Goal: Obtain resource: Download file/media

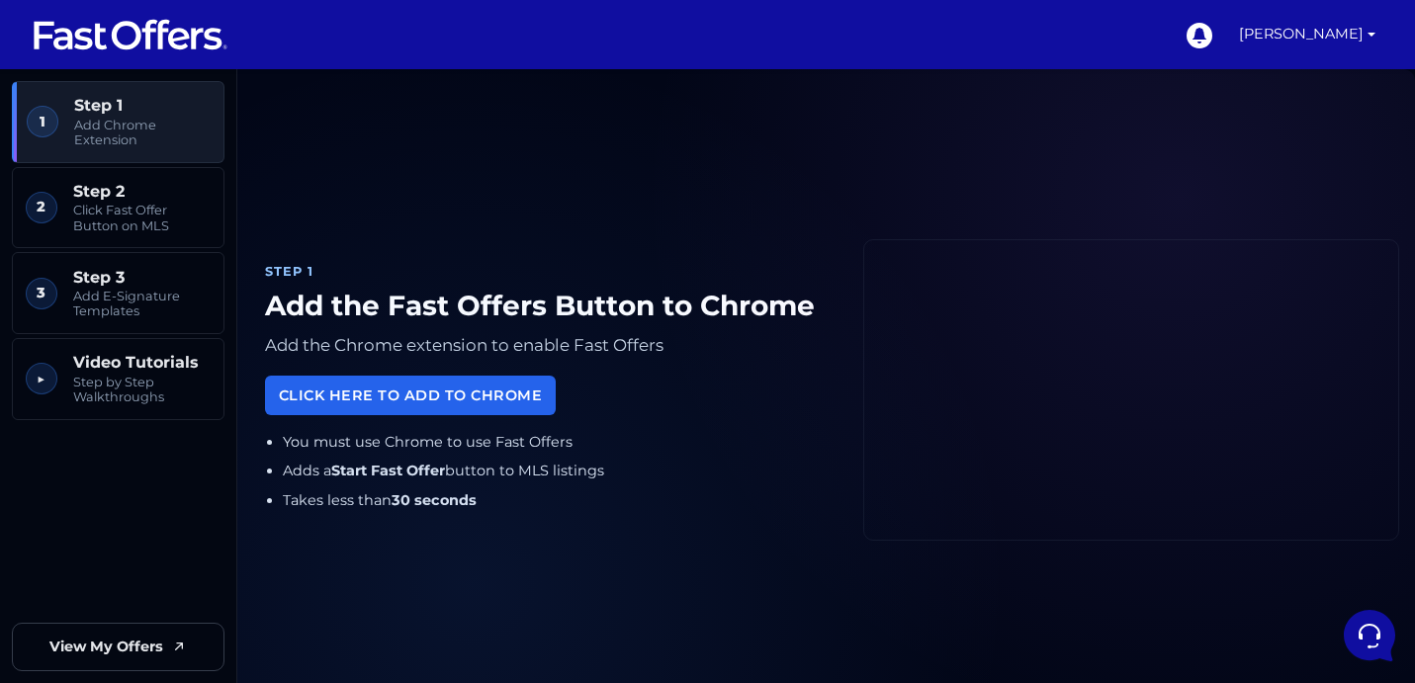
click at [104, 42] on img at bounding box center [131, 35] width 198 height 38
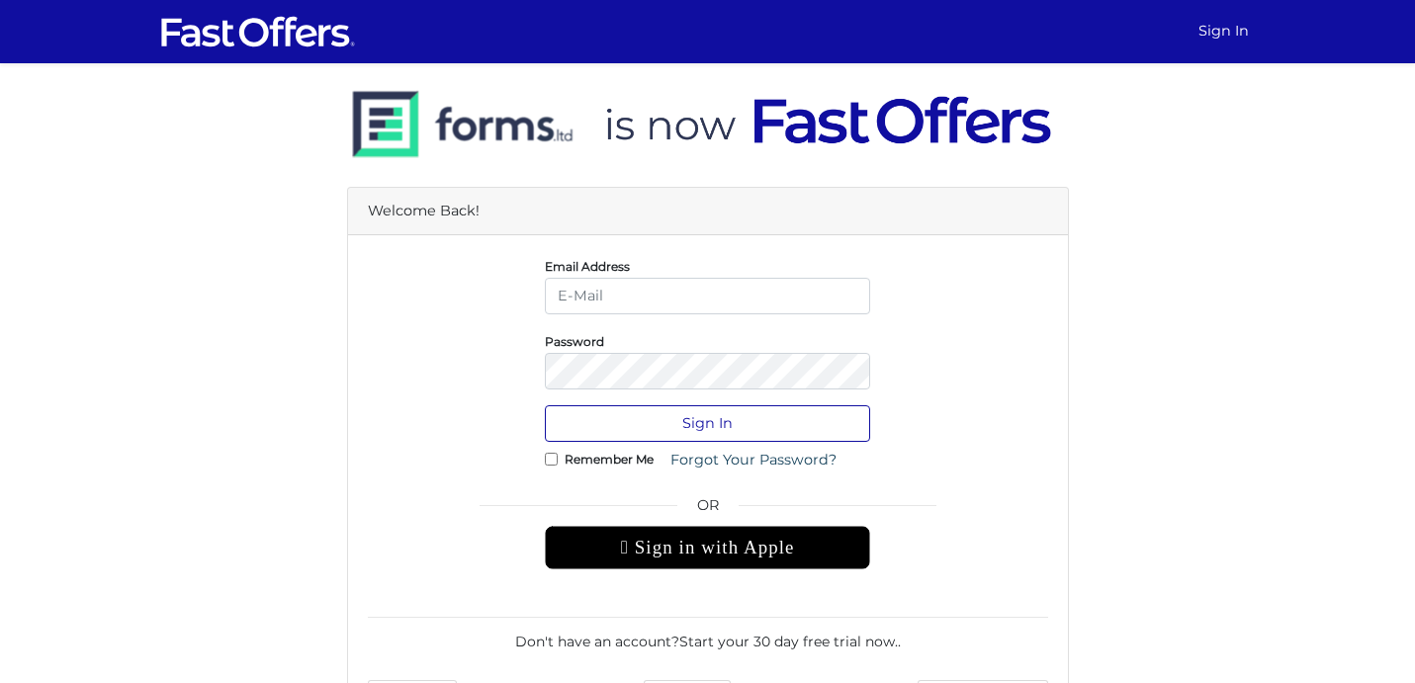
type input "ayan.deb@gmail.com"
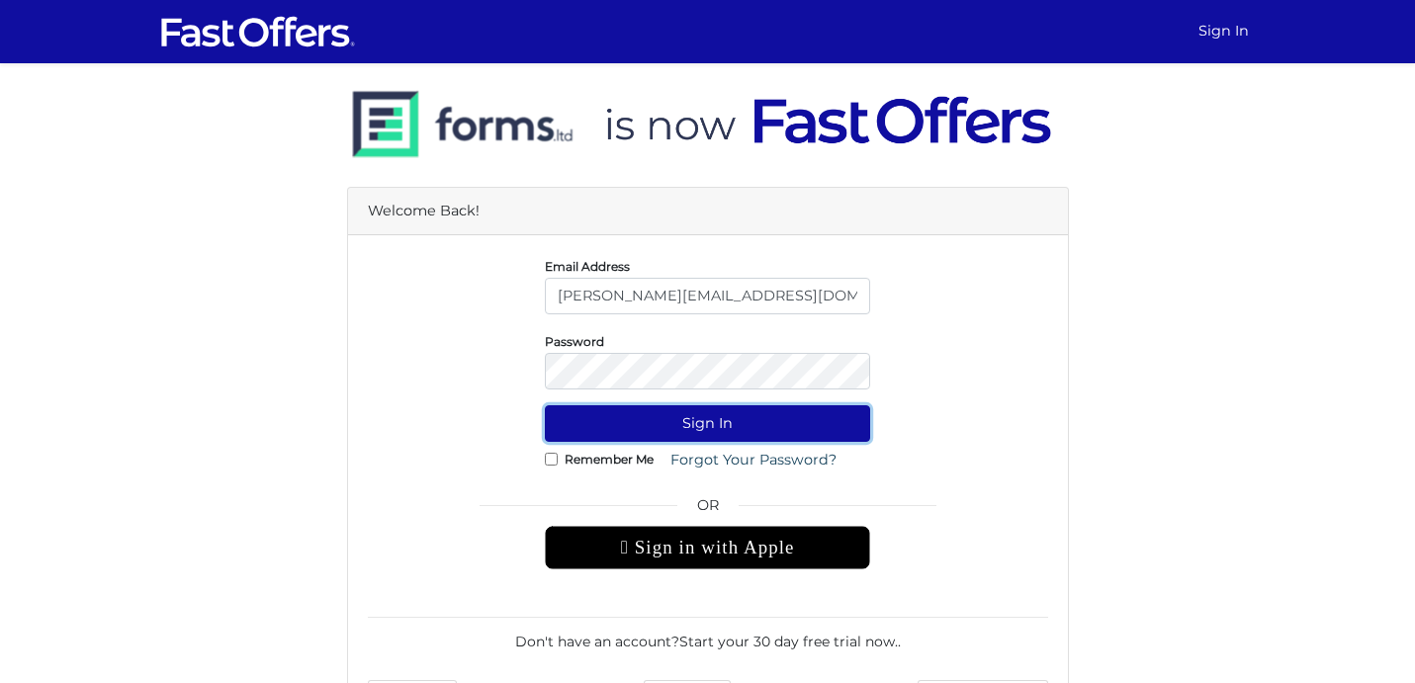
click at [716, 431] on button "Sign In" at bounding box center [707, 423] width 325 height 37
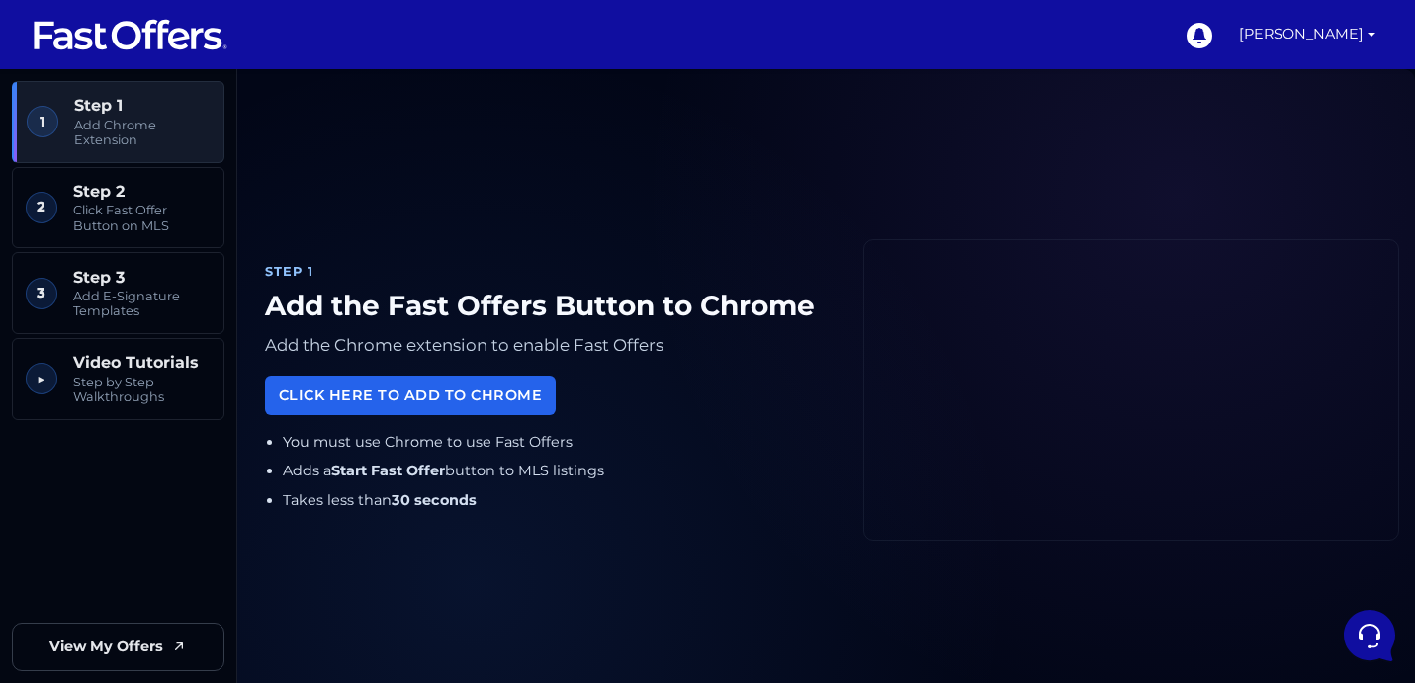
click at [140, 44] on img at bounding box center [131, 35] width 198 height 38
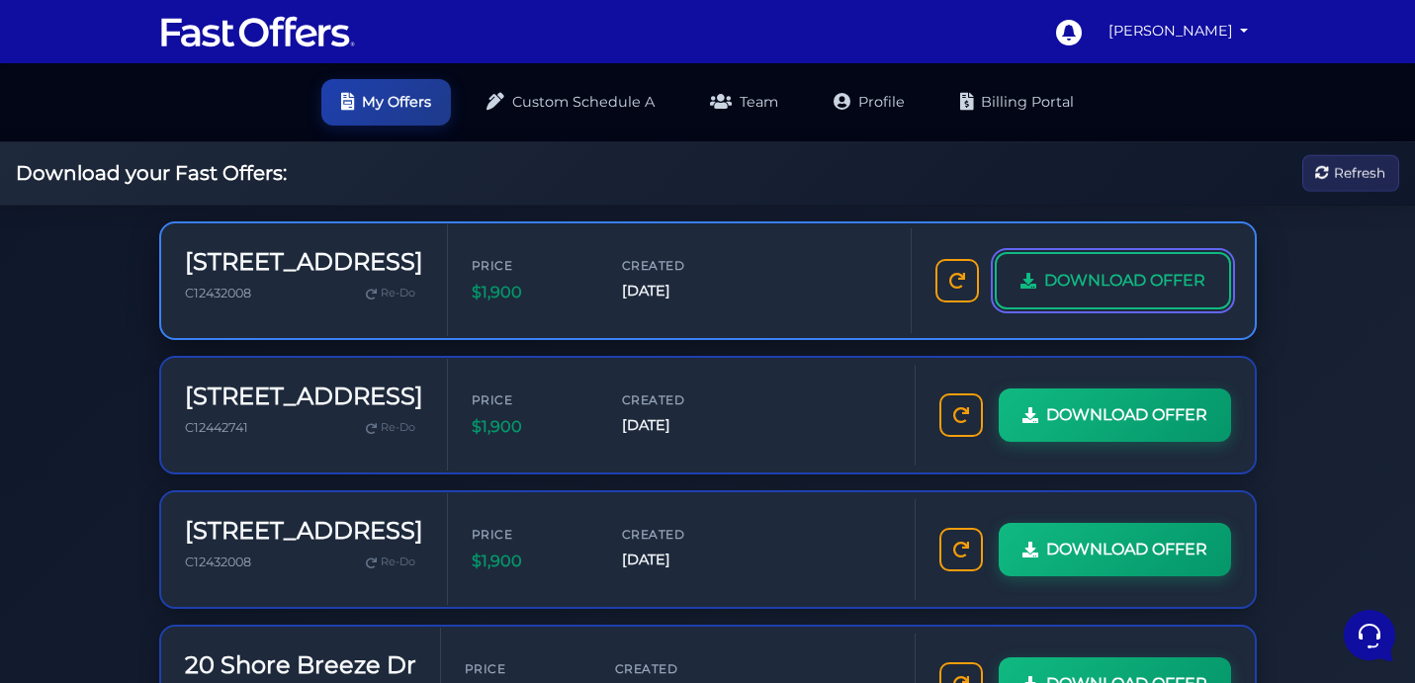
click at [1111, 284] on span "DOWNLOAD OFFER" at bounding box center [1124, 281] width 161 height 26
